Goal: Task Accomplishment & Management: Use online tool/utility

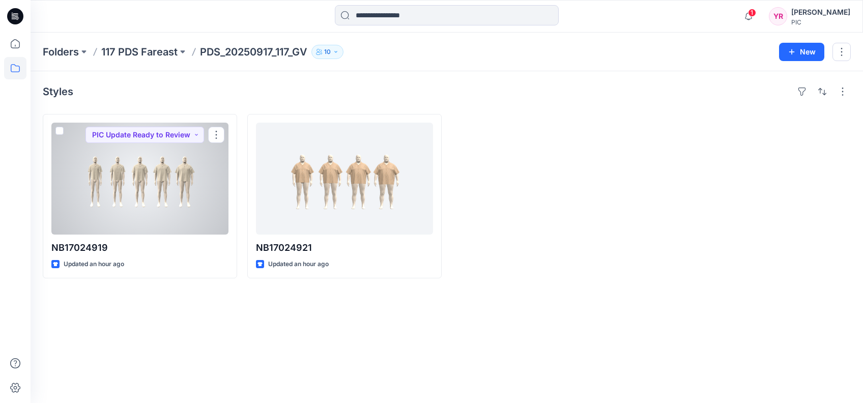
click at [143, 183] on div at bounding box center [139, 179] width 177 height 112
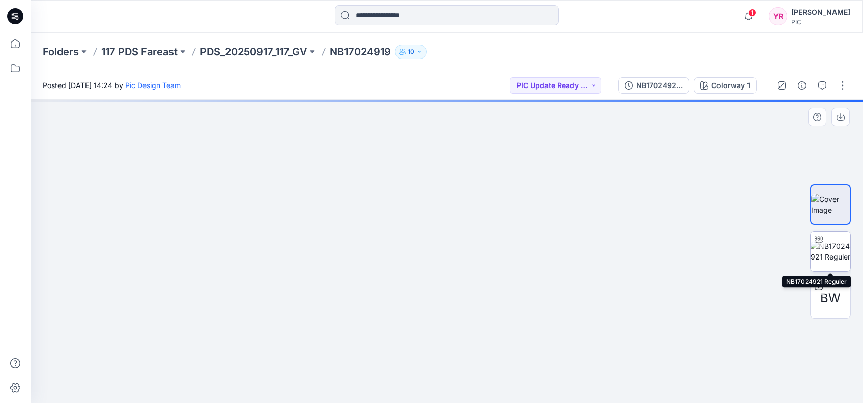
click at [833, 247] on img at bounding box center [830, 251] width 40 height 21
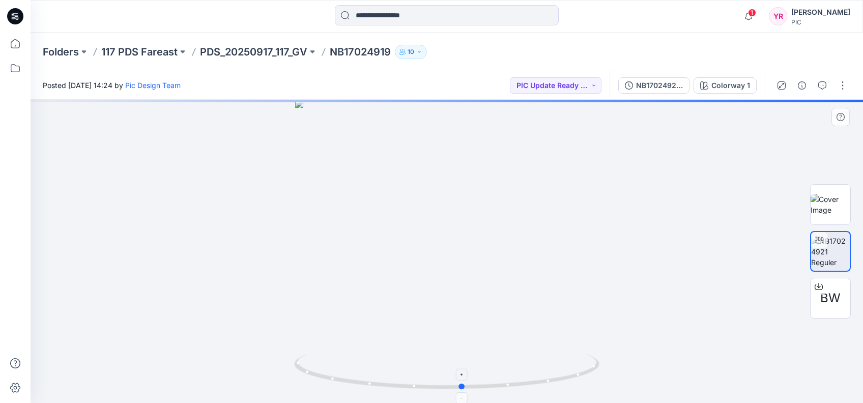
drag, startPoint x: 448, startPoint y: 390, endPoint x: 463, endPoint y: 386, distance: 16.3
click at [463, 386] on icon at bounding box center [448, 372] width 308 height 38
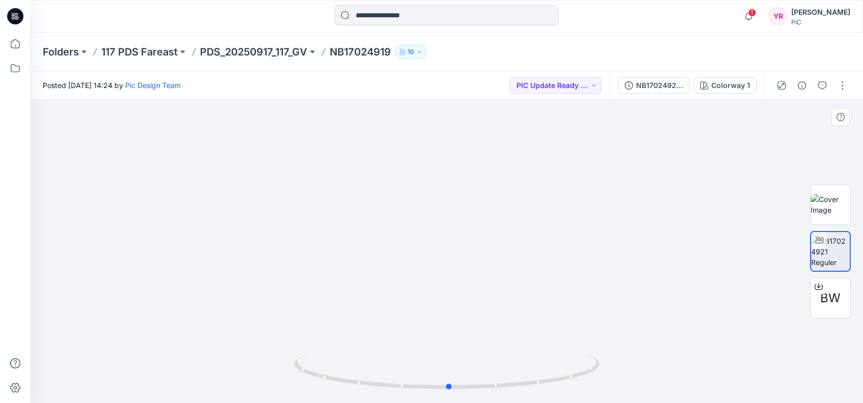
drag, startPoint x: 464, startPoint y: 390, endPoint x: 756, endPoint y: 354, distance: 294.1
click at [756, 354] on div at bounding box center [447, 251] width 832 height 303
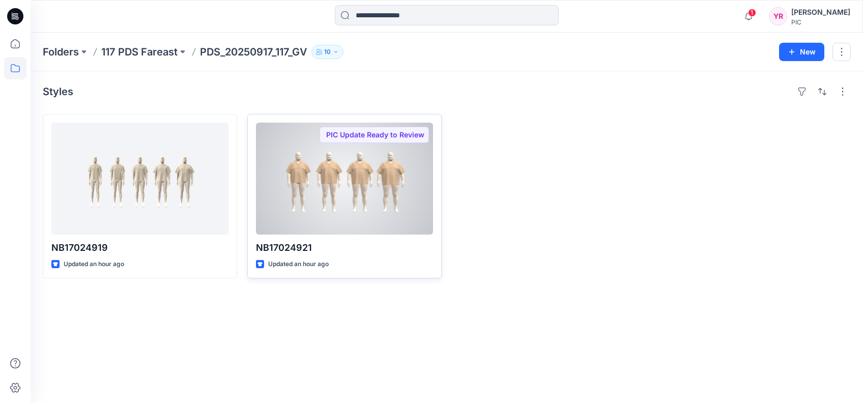
click at [383, 180] on div at bounding box center [344, 179] width 177 height 112
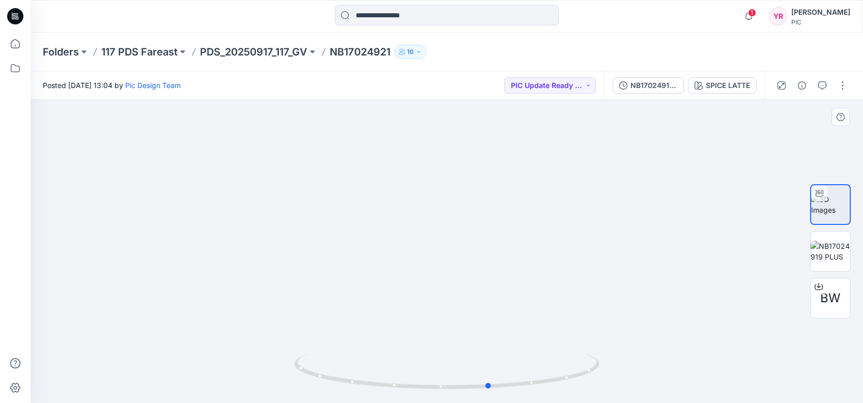
drag, startPoint x: 449, startPoint y: 391, endPoint x: 797, endPoint y: 335, distance: 352.8
click at [797, 335] on div "BW SPICE LATTE Loading... Material Properties Loading..." at bounding box center [447, 251] width 832 height 303
click at [827, 259] on img at bounding box center [830, 251] width 40 height 21
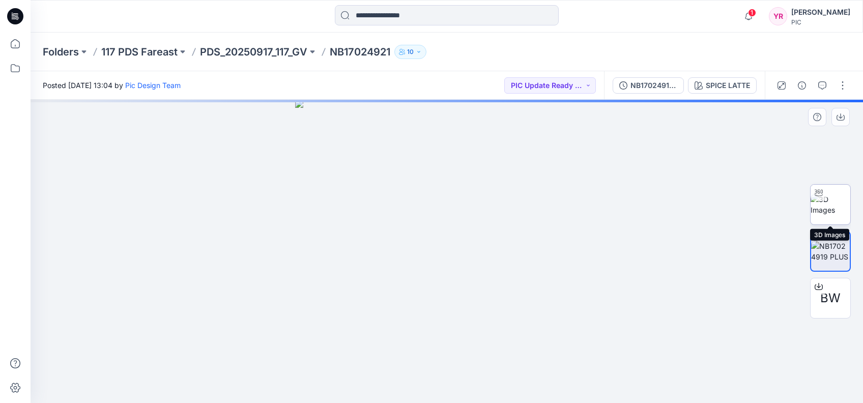
click at [840, 197] on img at bounding box center [830, 204] width 40 height 21
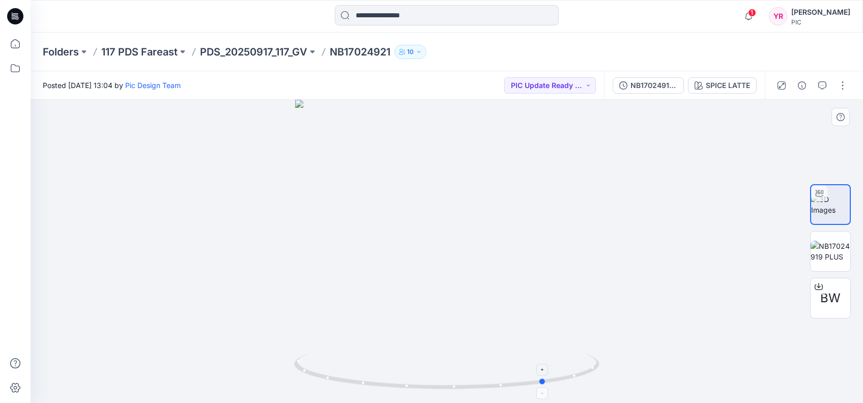
drag, startPoint x: 449, startPoint y: 390, endPoint x: 548, endPoint y: 385, distance: 99.3
click at [548, 385] on icon at bounding box center [448, 372] width 308 height 38
drag, startPoint x: 546, startPoint y: 384, endPoint x: 779, endPoint y: 318, distance: 242.8
click at [779, 318] on div at bounding box center [447, 251] width 832 height 303
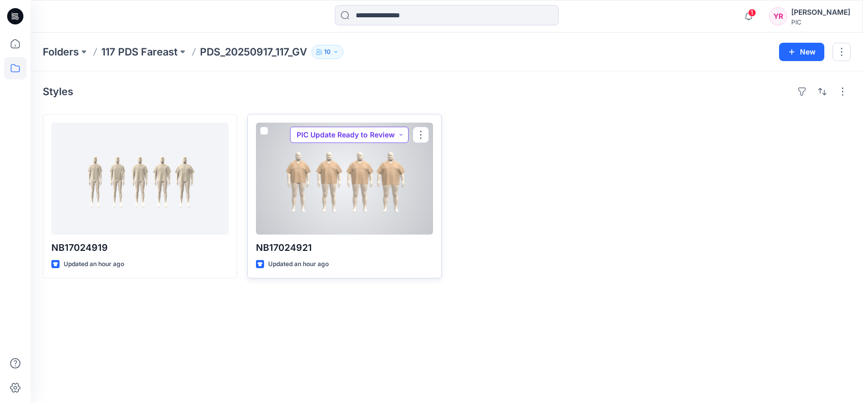
click at [402, 133] on button "PIC Update Ready to Review" at bounding box center [349, 135] width 119 height 16
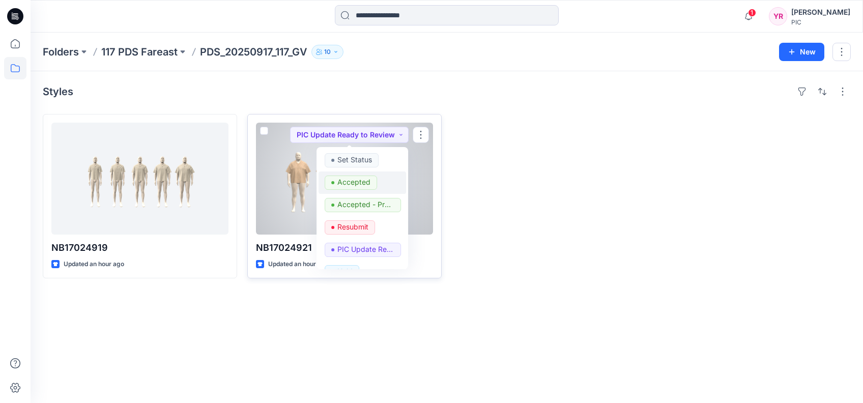
click at [364, 179] on p "Accepted" at bounding box center [353, 181] width 33 height 13
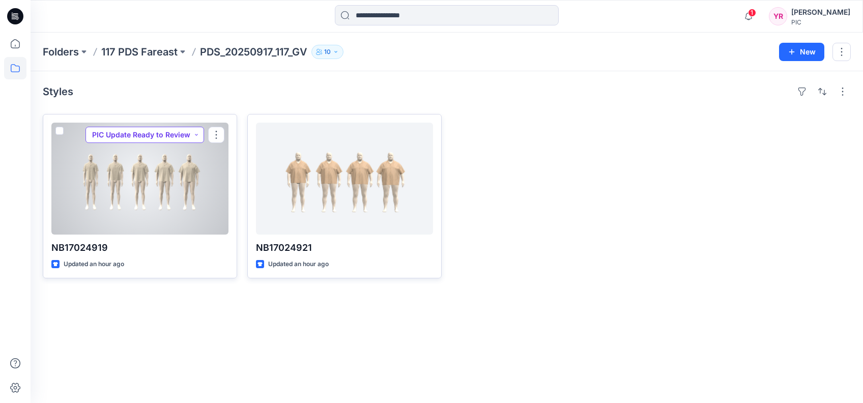
click at [197, 134] on button "PIC Update Ready to Review" at bounding box center [144, 135] width 119 height 16
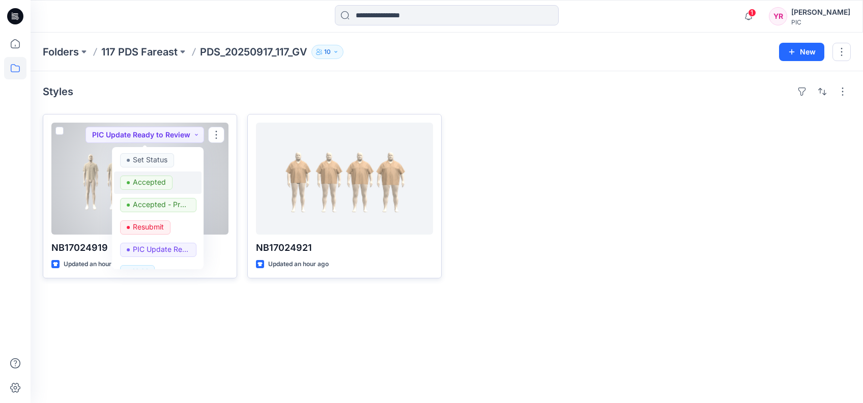
click at [149, 181] on p "Accepted" at bounding box center [149, 181] width 33 height 13
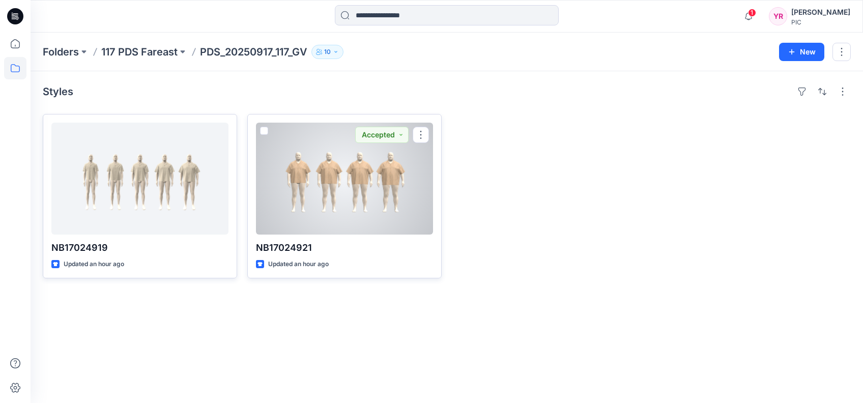
click at [377, 184] on div at bounding box center [344, 179] width 177 height 112
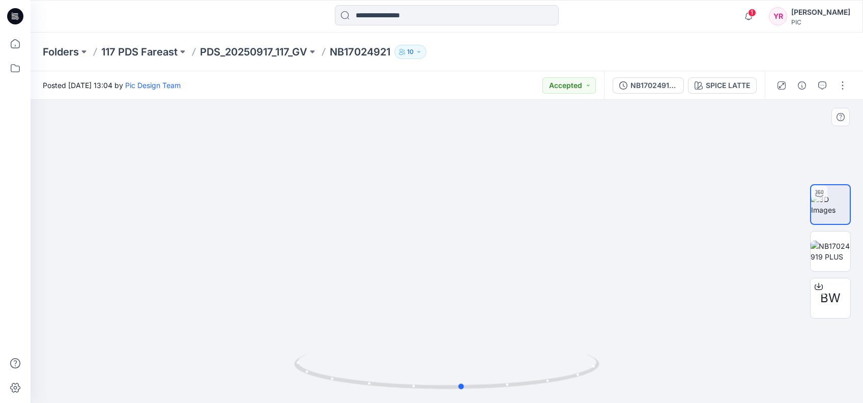
drag, startPoint x: 448, startPoint y: 390, endPoint x: 768, endPoint y: 331, distance: 325.8
click at [768, 331] on div at bounding box center [447, 251] width 832 height 303
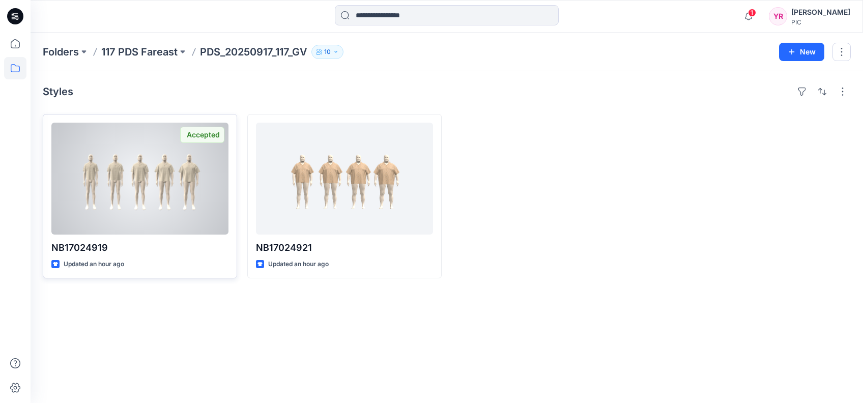
click at [151, 176] on div at bounding box center [139, 179] width 177 height 112
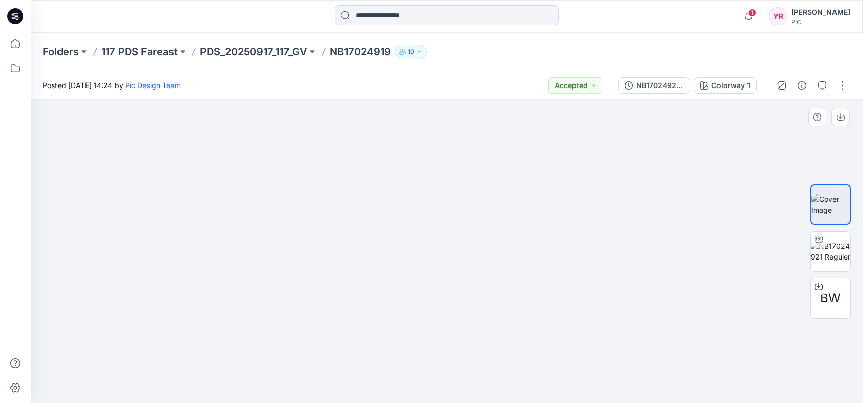
drag, startPoint x: 417, startPoint y: 188, endPoint x: 667, endPoint y: 235, distance: 254.7
click at [667, 235] on img at bounding box center [683, 33] width 1304 height 739
